Goal: Information Seeking & Learning: Learn about a topic

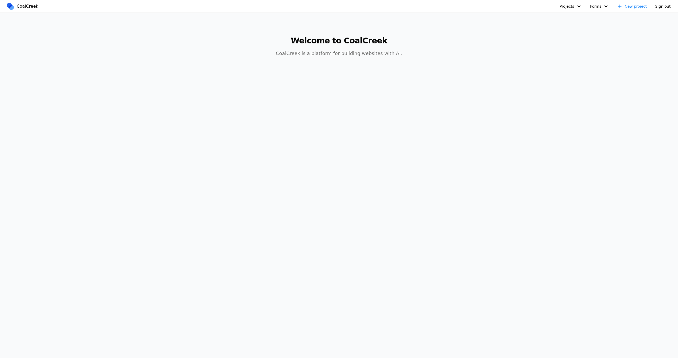
click at [571, 8] on button "Projects" at bounding box center [571, 6] width 28 height 8
click at [571, 16] on link "Databricks Data + AI Summit" at bounding box center [591, 18] width 62 height 9
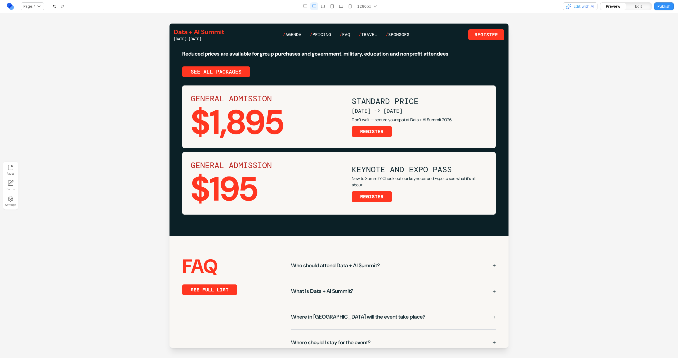
scroll to position [1022, 0]
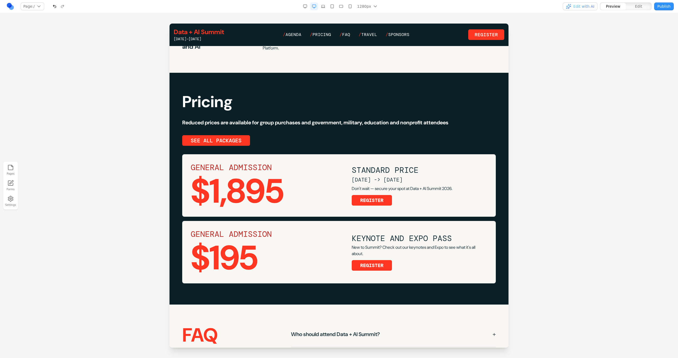
click at [322, 7] on icon "button" at bounding box center [323, 6] width 4 height 4
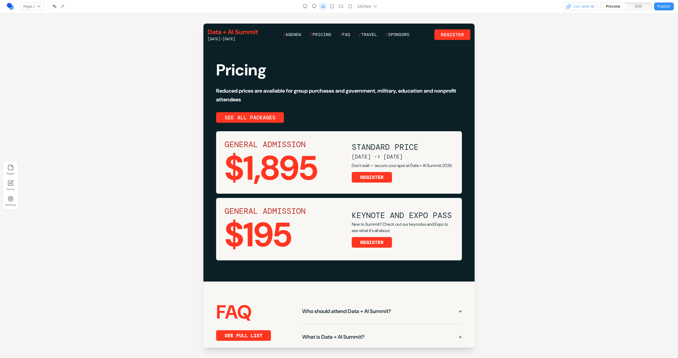
click at [333, 7] on icon "button" at bounding box center [332, 6] width 4 height 4
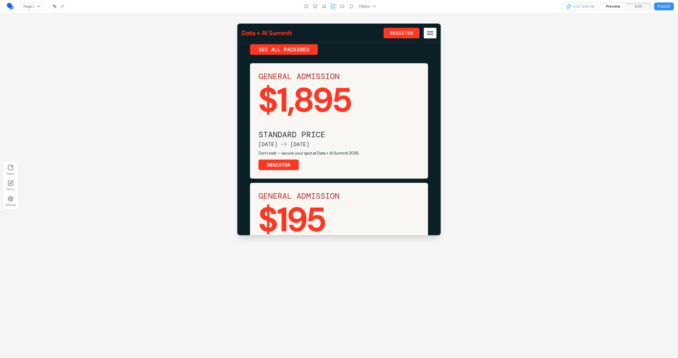
click at [341, 5] on icon "button" at bounding box center [342, 6] width 4 height 4
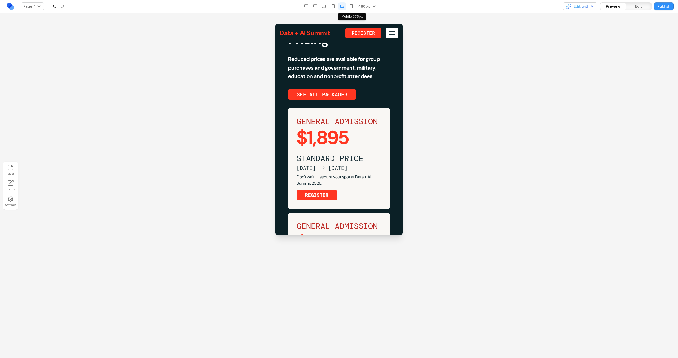
click at [349, 5] on icon "button" at bounding box center [351, 6] width 4 height 4
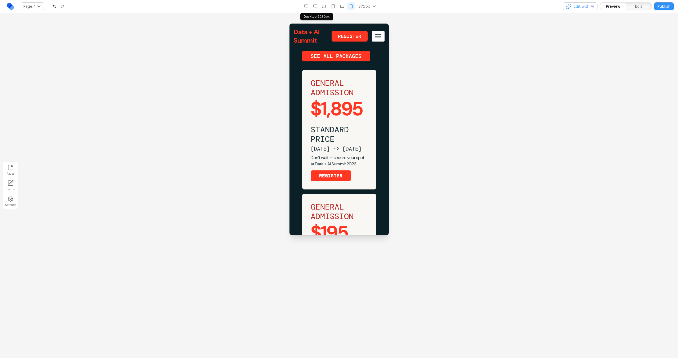
click at [317, 5] on icon "button" at bounding box center [315, 6] width 4 height 4
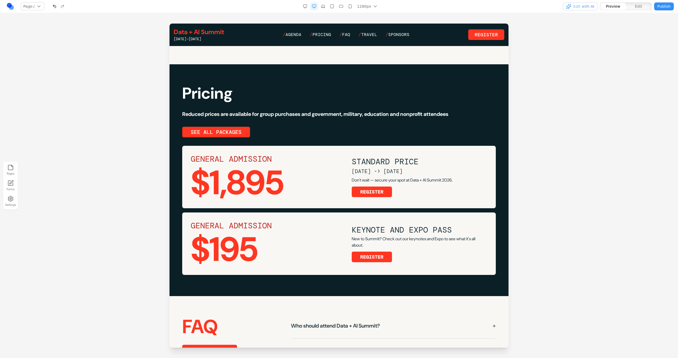
scroll to position [1027, 0]
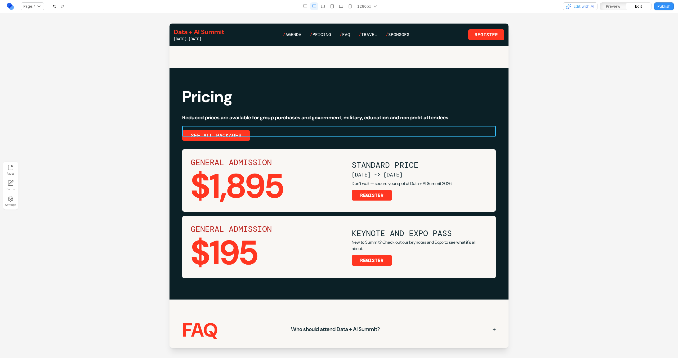
click at [339, 131] on div "SEE ALL PACKAGES" at bounding box center [339, 135] width 314 height 11
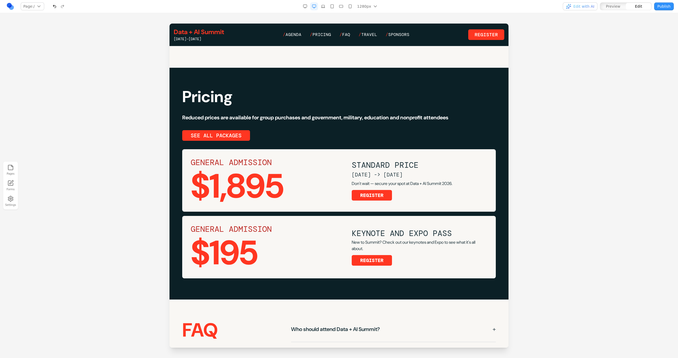
click at [350, 95] on h2 "Pricing" at bounding box center [339, 97] width 314 height 16
click at [351, 89] on h2 "Pricing" at bounding box center [339, 97] width 314 height 16
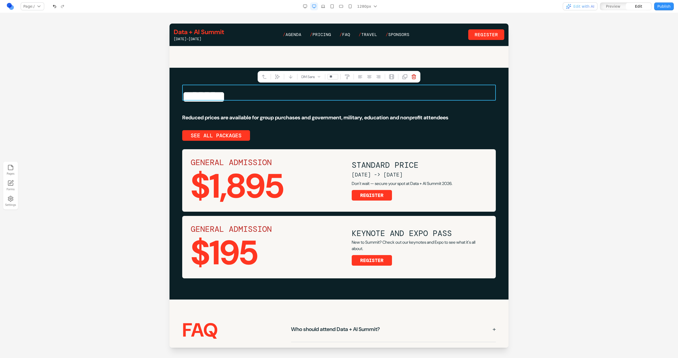
click at [341, 131] on div "SEE ALL PACKAGES" at bounding box center [339, 135] width 314 height 11
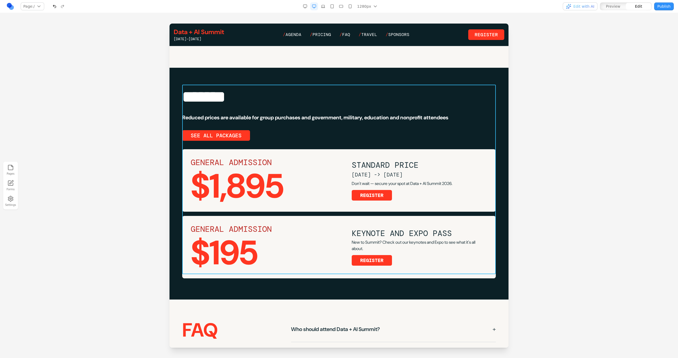
click at [343, 141] on div "******* Reduced prices are available for group purchases and government, milita…" at bounding box center [339, 184] width 314 height 190
click at [322, 78] on icon at bounding box center [321, 76] width 5 height 5
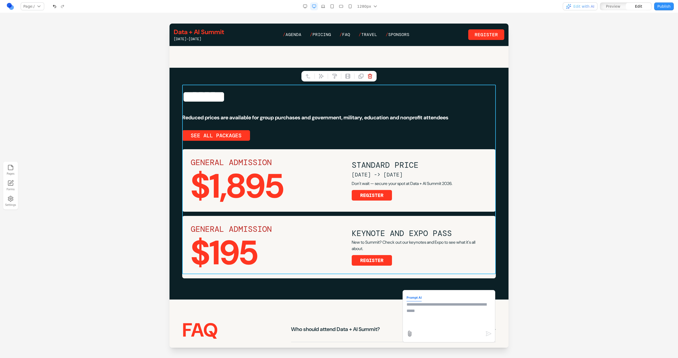
click at [412, 311] on textarea at bounding box center [449, 315] width 85 height 26
type textarea "**********"
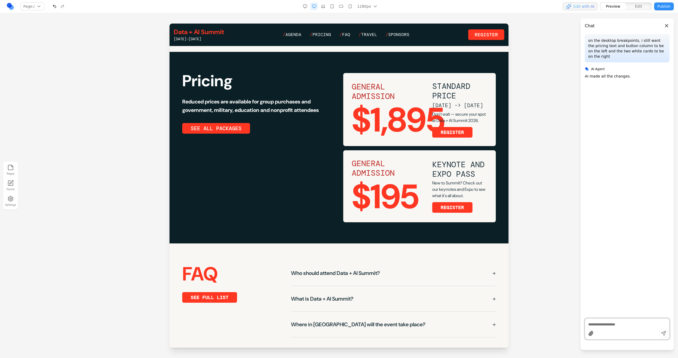
scroll to position [1029, 0]
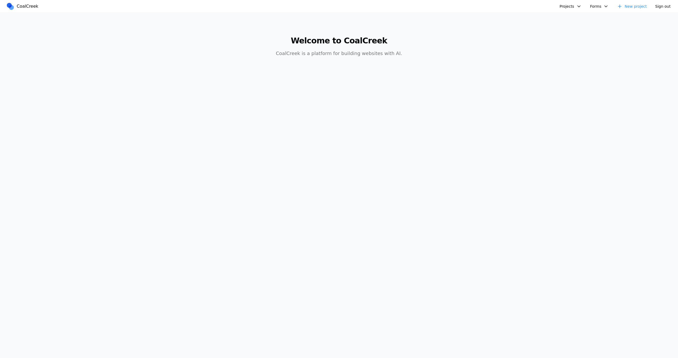
click at [573, 6] on button "Projects" at bounding box center [571, 6] width 28 height 8
click at [567, 29] on link "Reducto" at bounding box center [591, 27] width 62 height 9
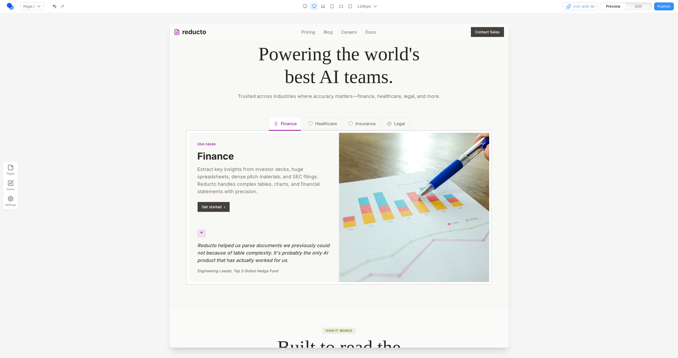
scroll to position [721, 0]
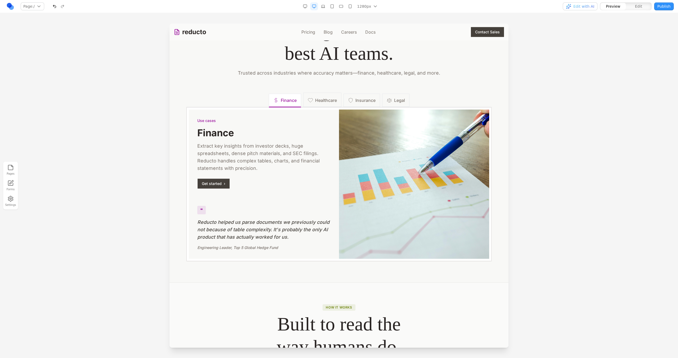
click at [323, 101] on span "Healthcare" at bounding box center [326, 100] width 22 height 6
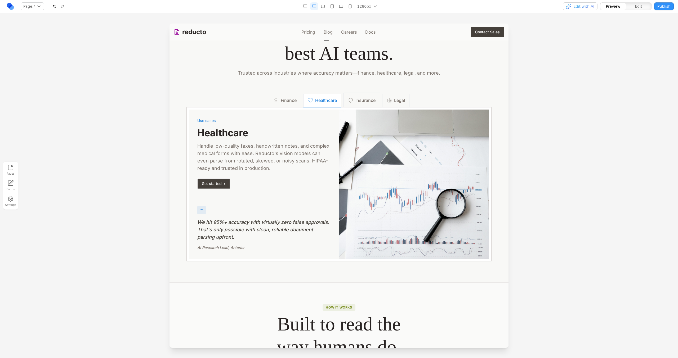
click at [356, 101] on span "Insurance" at bounding box center [366, 100] width 20 height 6
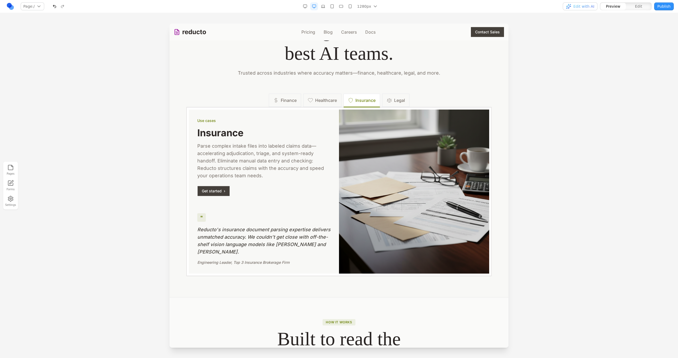
click at [378, 101] on div "Finance Healthcare Insurance Legal" at bounding box center [339, 100] width 141 height 13
click at [382, 101] on button "Legal" at bounding box center [395, 100] width 27 height 14
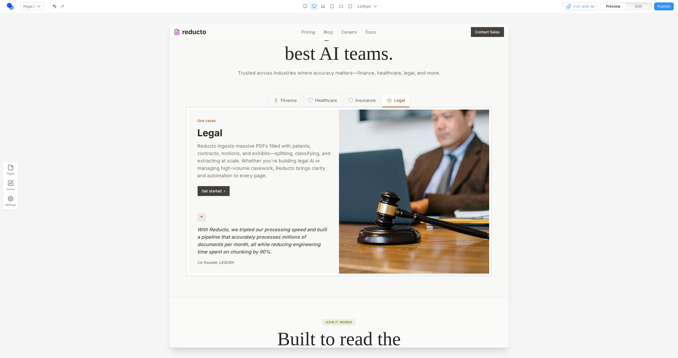
click at [286, 107] on div "Use cases Legal Reducto ingests massive PDFs filled with patents, contracts, mo…" at bounding box center [338, 191] width 305 height 169
click at [286, 104] on button "Finance" at bounding box center [285, 100] width 32 height 14
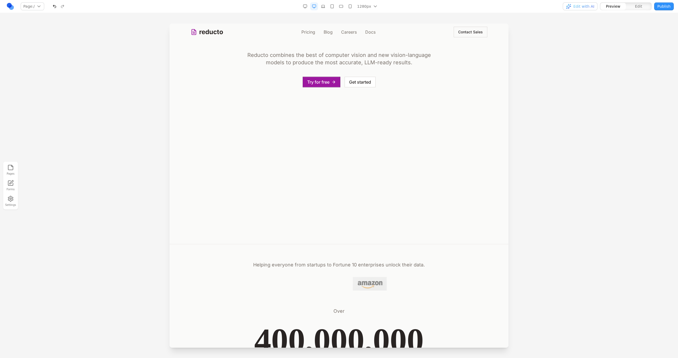
scroll to position [0, 0]
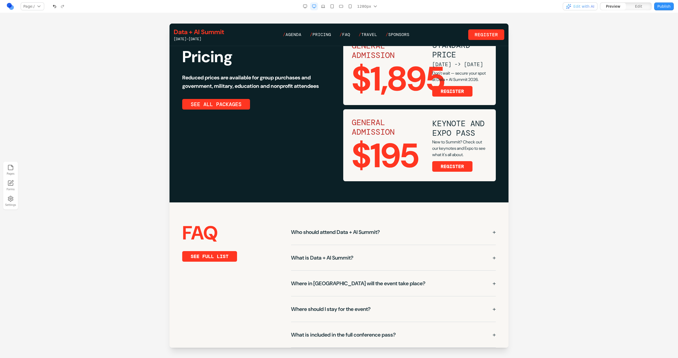
scroll to position [1044, 0]
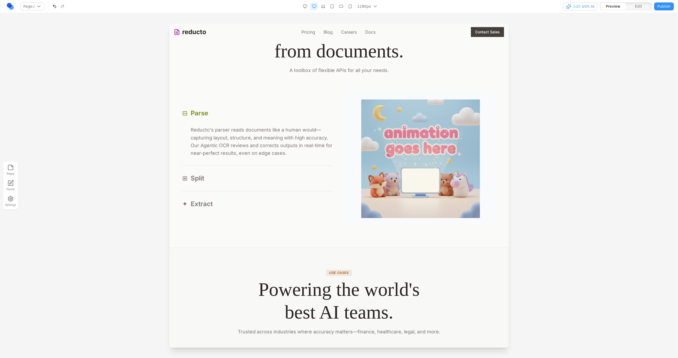
scroll to position [452, 0]
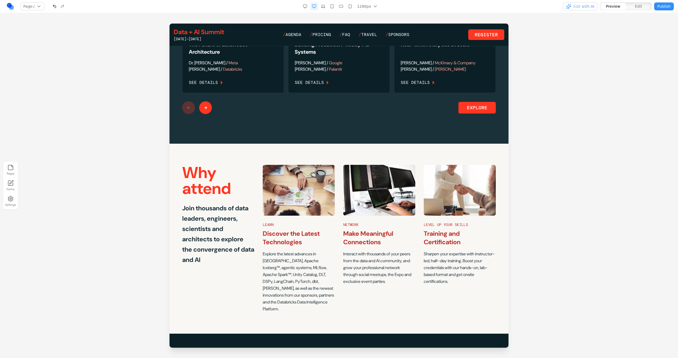
scroll to position [755, 0]
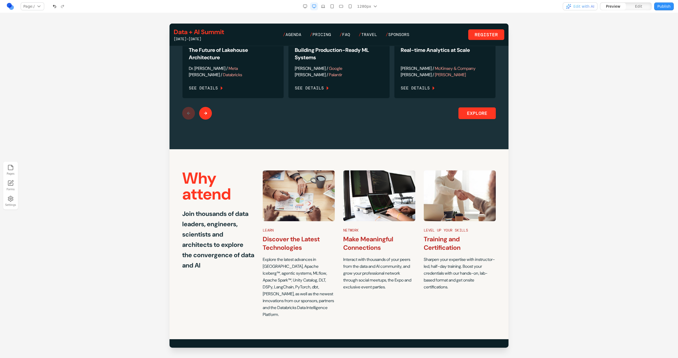
click at [203, 107] on button at bounding box center [205, 113] width 13 height 13
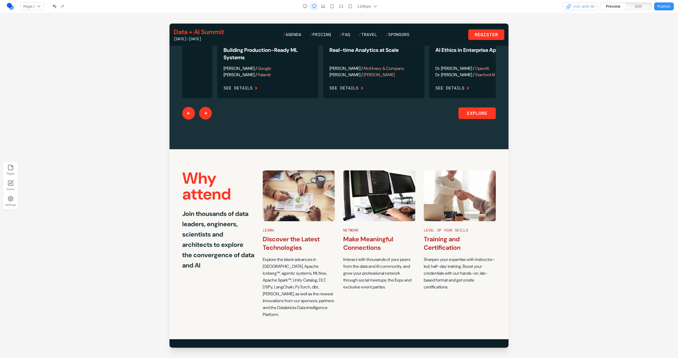
click at [203, 107] on button at bounding box center [205, 113] width 13 height 13
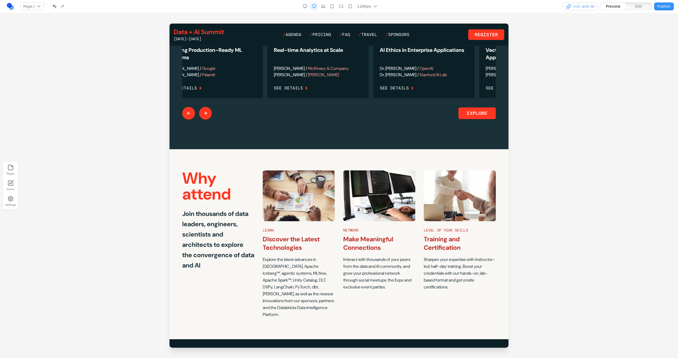
click at [203, 107] on button at bounding box center [205, 113] width 13 height 13
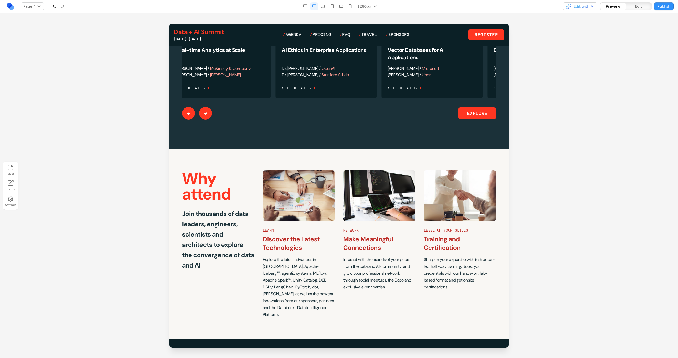
click at [203, 107] on button at bounding box center [205, 113] width 13 height 13
click at [203, 107] on div at bounding box center [197, 113] width 30 height 13
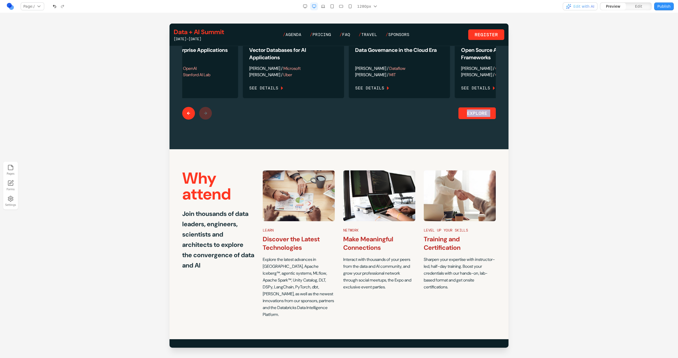
click at [203, 107] on div at bounding box center [197, 113] width 30 height 13
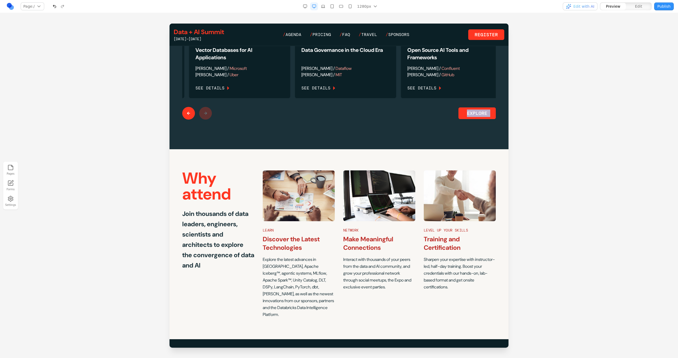
click at [188, 107] on button at bounding box center [188, 113] width 13 height 13
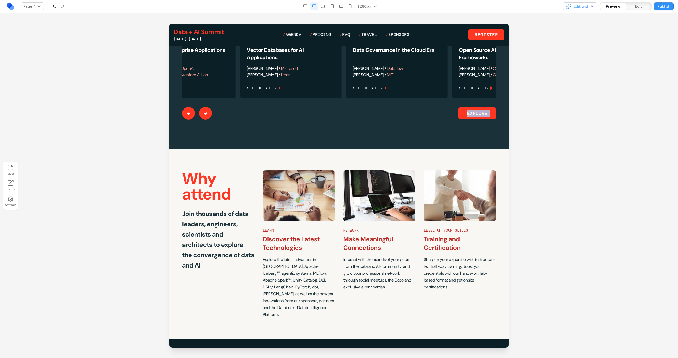
click at [188, 107] on button at bounding box center [188, 113] width 13 height 13
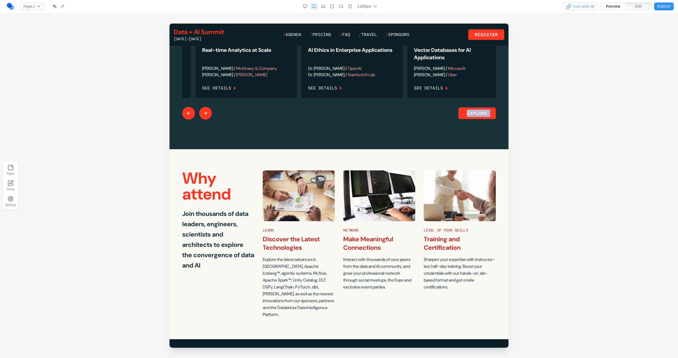
click at [188, 107] on button at bounding box center [188, 113] width 13 height 13
click at [188, 107] on div at bounding box center [197, 113] width 30 height 13
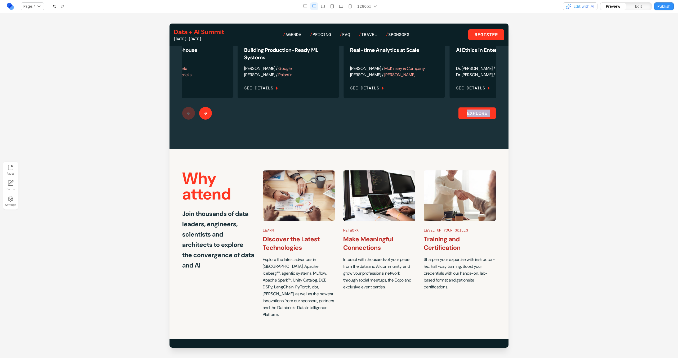
click at [188, 107] on div at bounding box center [197, 113] width 30 height 13
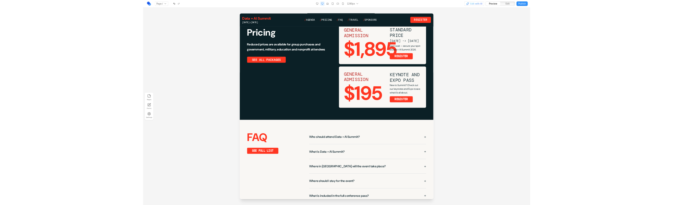
scroll to position [1078, 0]
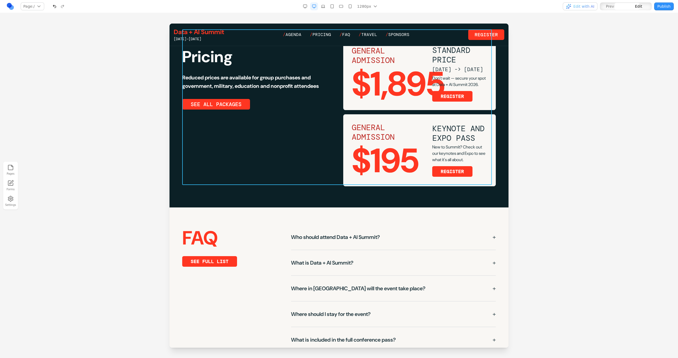
click at [259, 152] on div "Pricing Reduced prices are available for group purchases and government, milita…" at bounding box center [339, 111] width 314 height 149
click at [319, 190] on button at bounding box center [319, 192] width 8 height 8
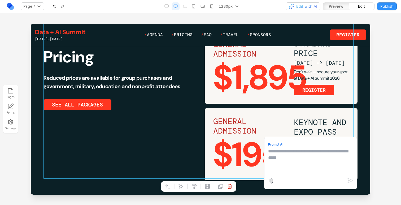
scroll to position [1086, 0]
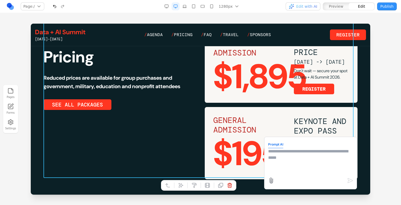
click at [305, 161] on textarea at bounding box center [310, 161] width 85 height 26
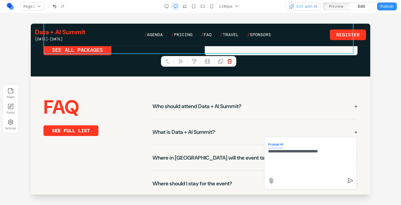
scroll to position [1216, 0]
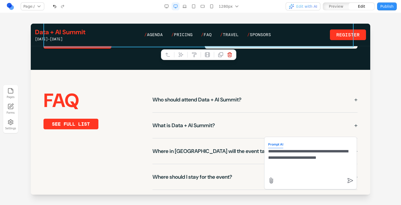
type textarea "**********"
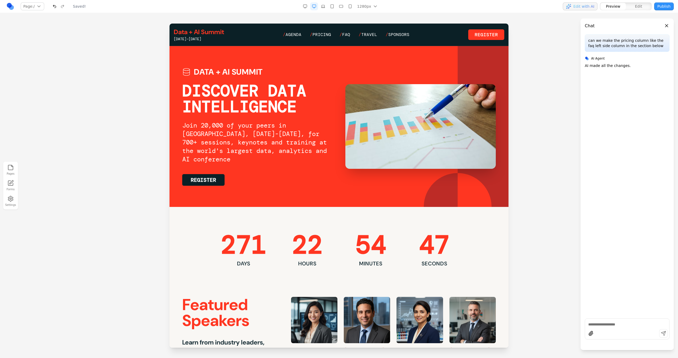
scroll to position [0, 0]
click at [211, 179] on link "Register" at bounding box center [203, 180] width 42 height 12
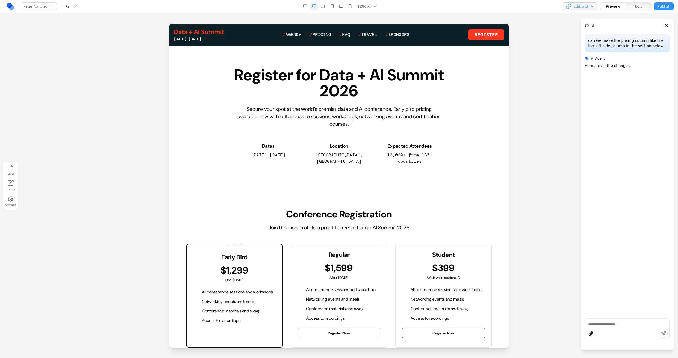
click at [208, 35] on link "Data + AI Summit" at bounding box center [199, 32] width 50 height 8
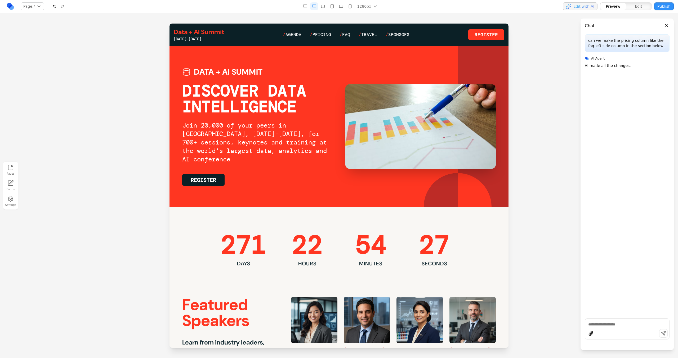
click at [636, 8] on span "Edit" at bounding box center [638, 6] width 7 height 5
click at [213, 179] on link "********" at bounding box center [203, 180] width 42 height 12
click at [145, 186] on div at bounding box center [339, 191] width 678 height 335
click at [605, 9] on button "Preview" at bounding box center [613, 6] width 25 height 7
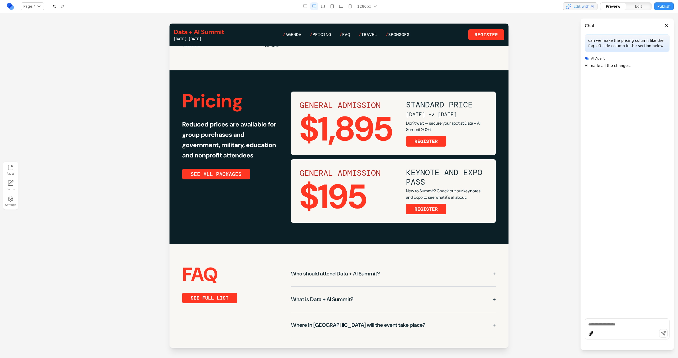
scroll to position [1011, 0]
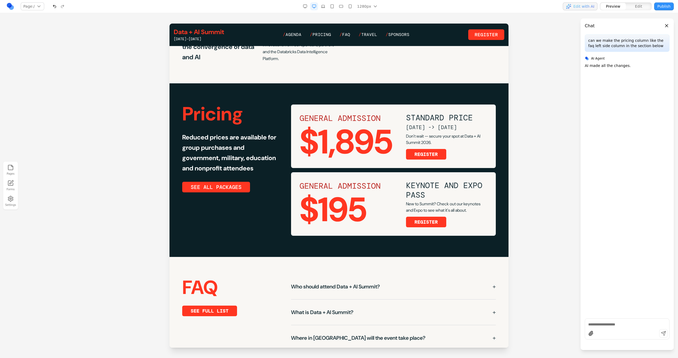
click at [309, 6] on button "button" at bounding box center [305, 6] width 8 height 8
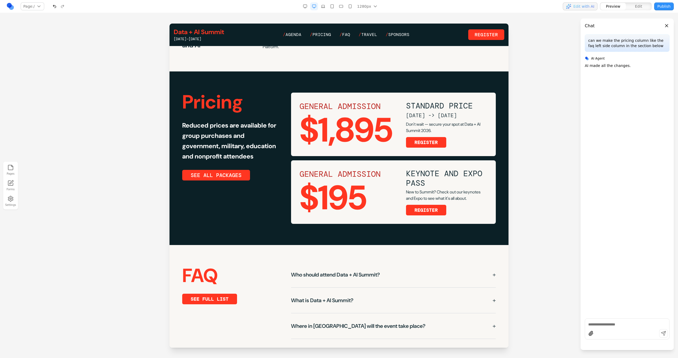
scroll to position [1035, 0]
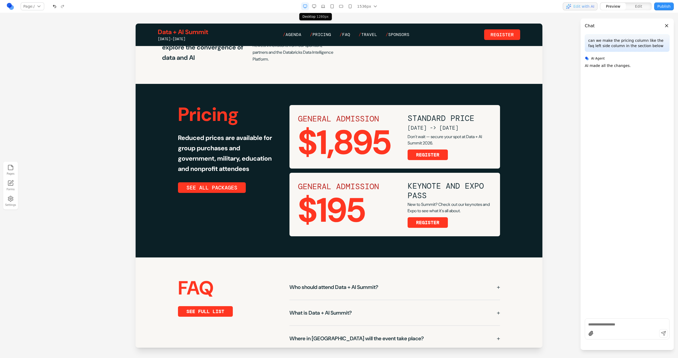
click at [313, 7] on rect "button" at bounding box center [313, 6] width 3 height 2
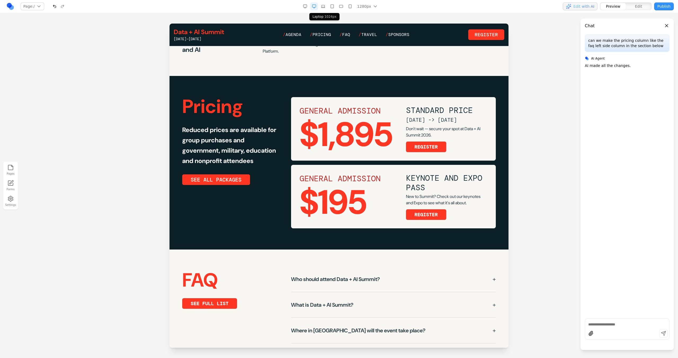
click at [327, 7] on button "button" at bounding box center [323, 6] width 8 height 8
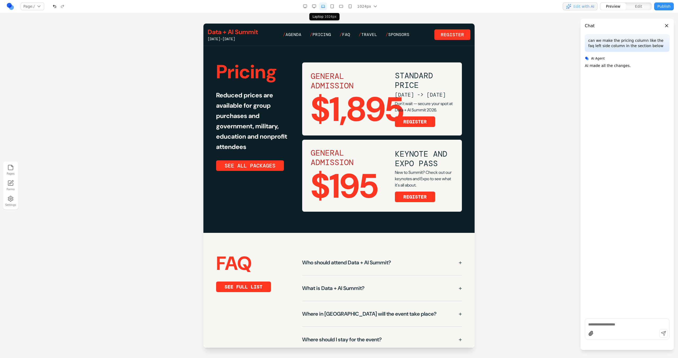
scroll to position [1060, 0]
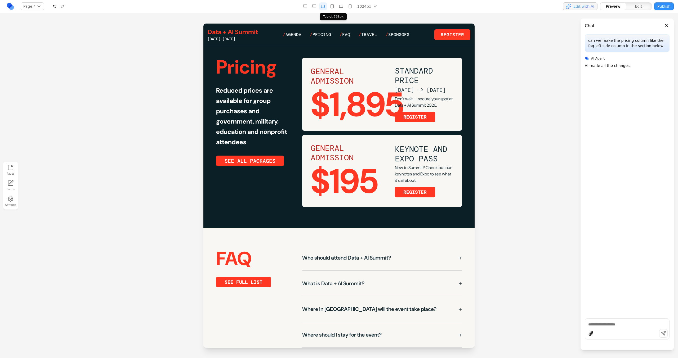
click at [333, 7] on icon "button" at bounding box center [332, 6] width 4 height 4
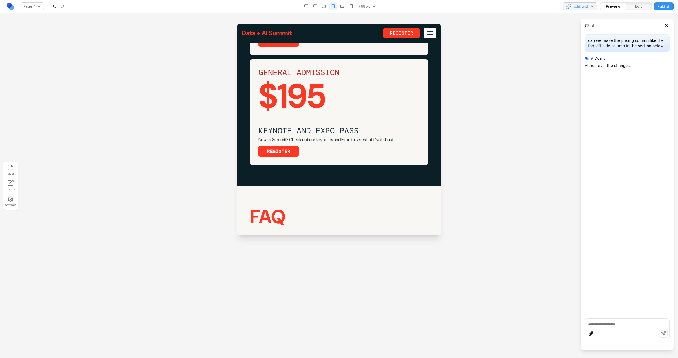
click at [341, 8] on icon "button" at bounding box center [342, 6] width 4 height 4
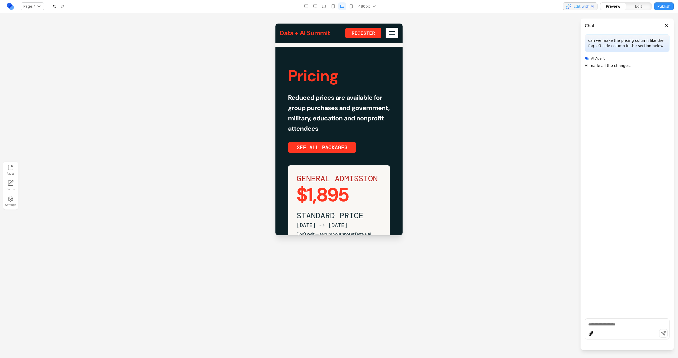
scroll to position [1900, 0]
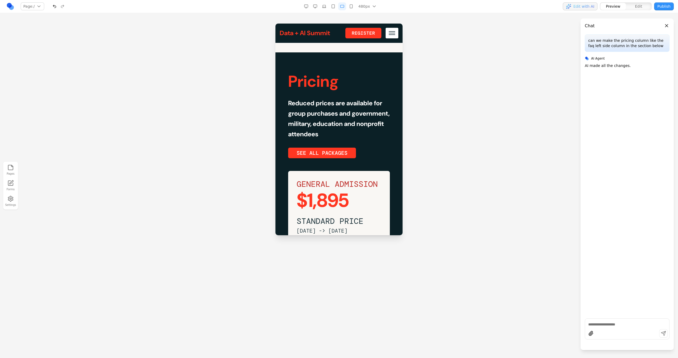
click at [348, 8] on button "button" at bounding box center [351, 6] width 8 height 8
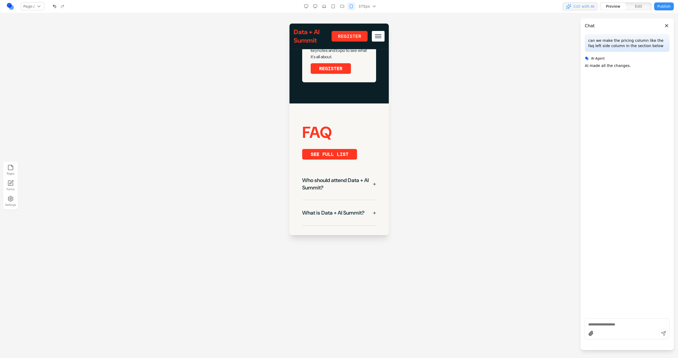
scroll to position [2307, 0]
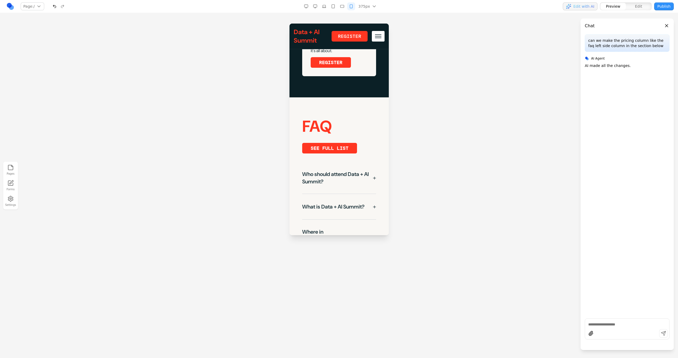
click at [326, 4] on icon "button" at bounding box center [324, 6] width 4 height 4
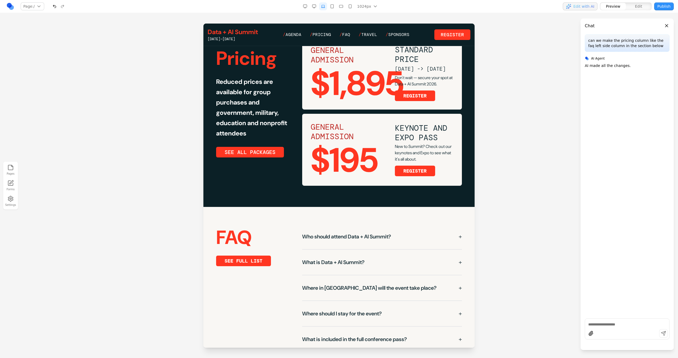
scroll to position [1084, 0]
